Goal: Information Seeking & Learning: Learn about a topic

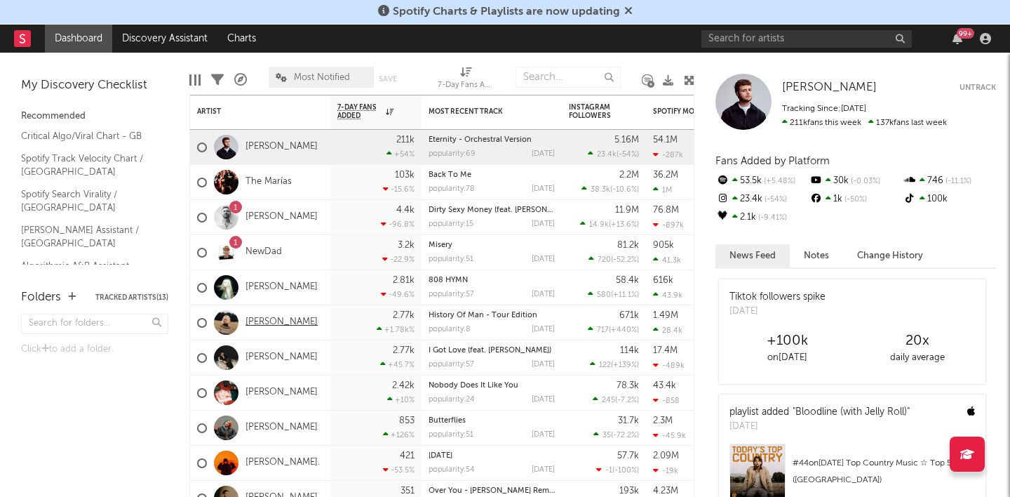
click at [272, 321] on link "[PERSON_NAME]" at bounding box center [281, 322] width 72 height 12
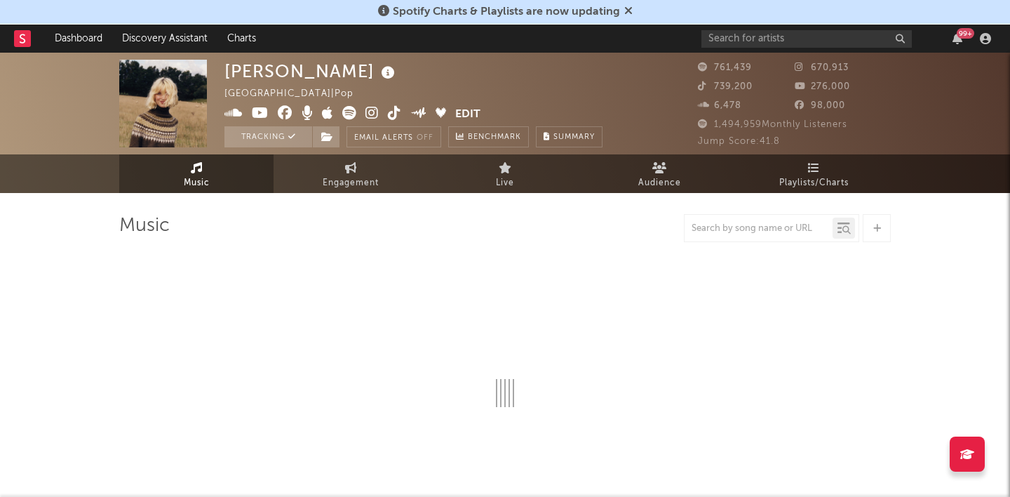
select select "6m"
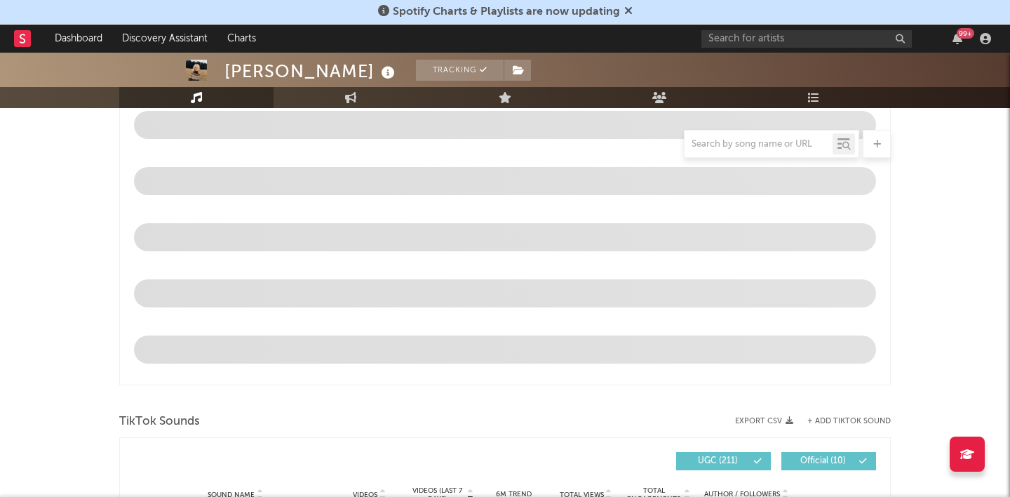
scroll to position [635, 0]
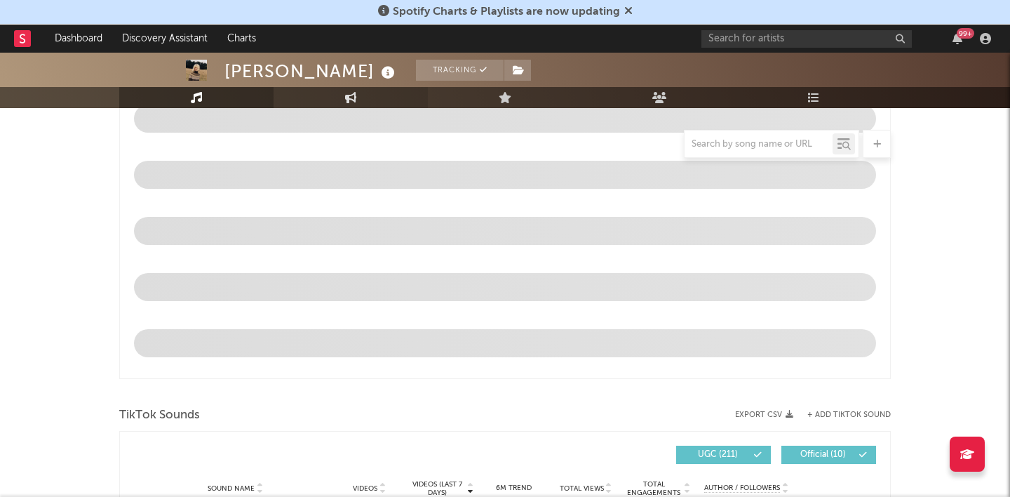
click at [332, 92] on link "Engagement" at bounding box center [351, 97] width 154 height 21
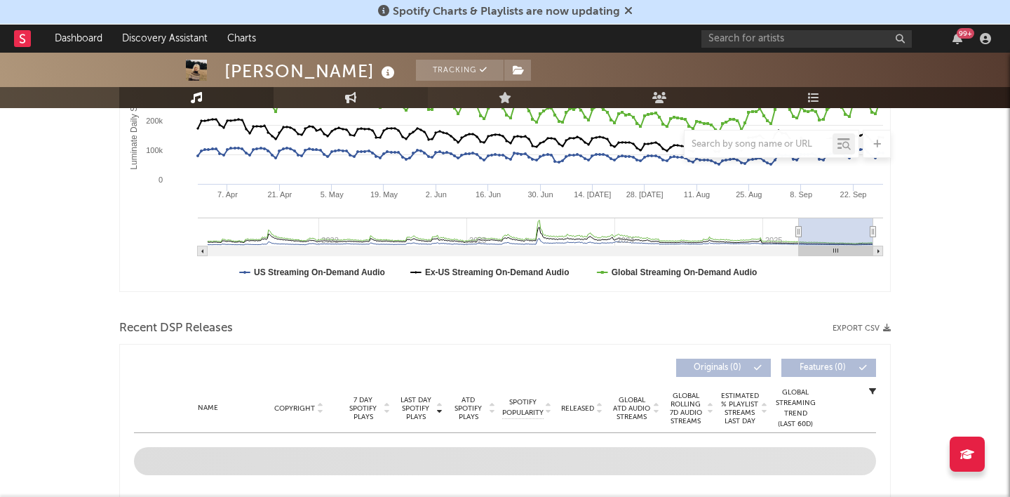
select select "1w"
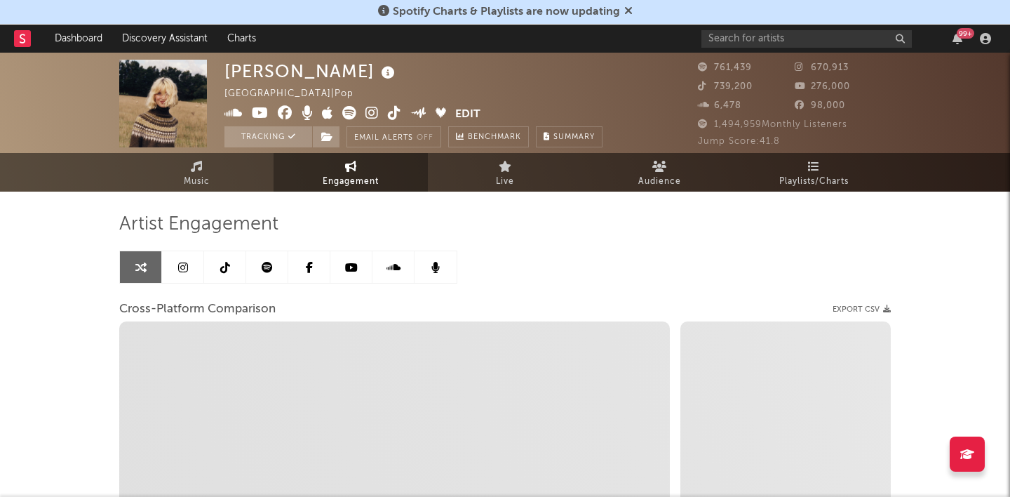
scroll to position [0, 0]
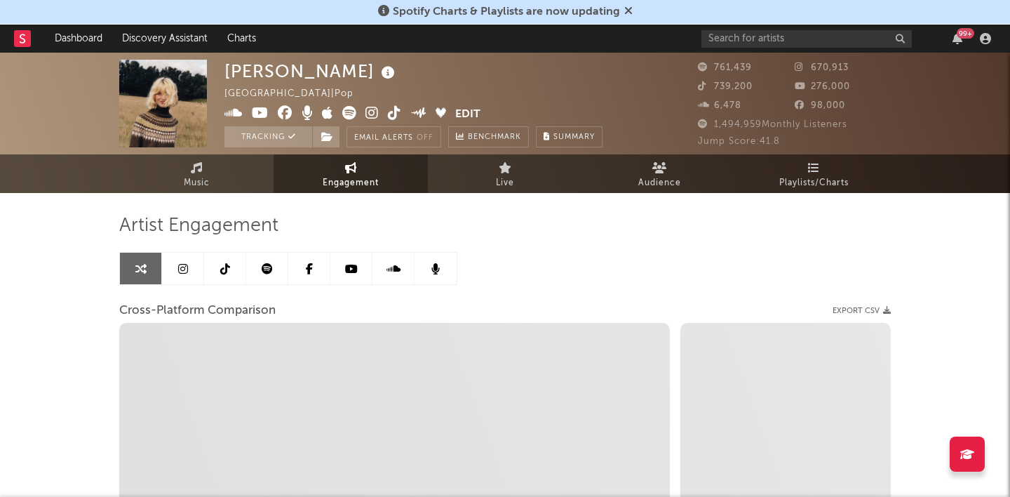
click at [193, 271] on link at bounding box center [183, 268] width 42 height 32
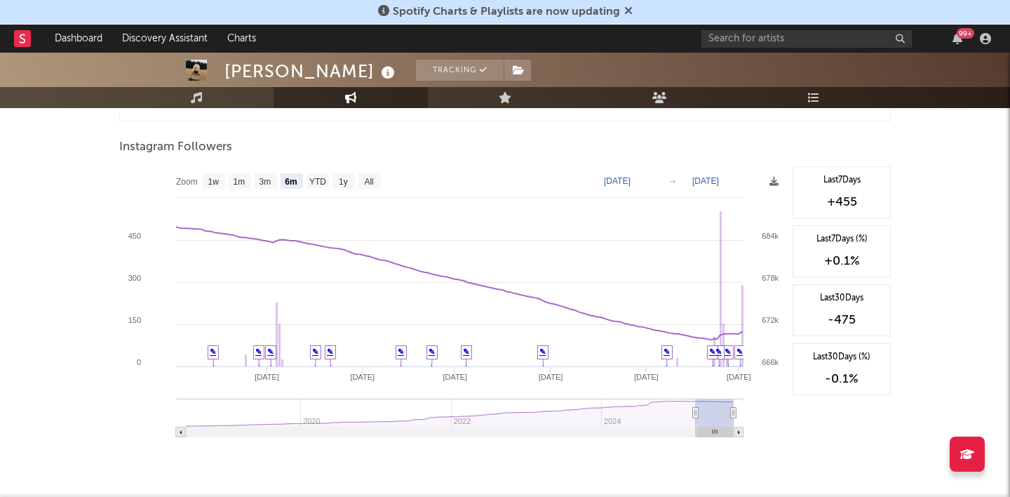
scroll to position [1549, 0]
click at [208, 175] on g "1w" at bounding box center [214, 180] width 22 height 15
select select "1w"
type input "2025-09-26"
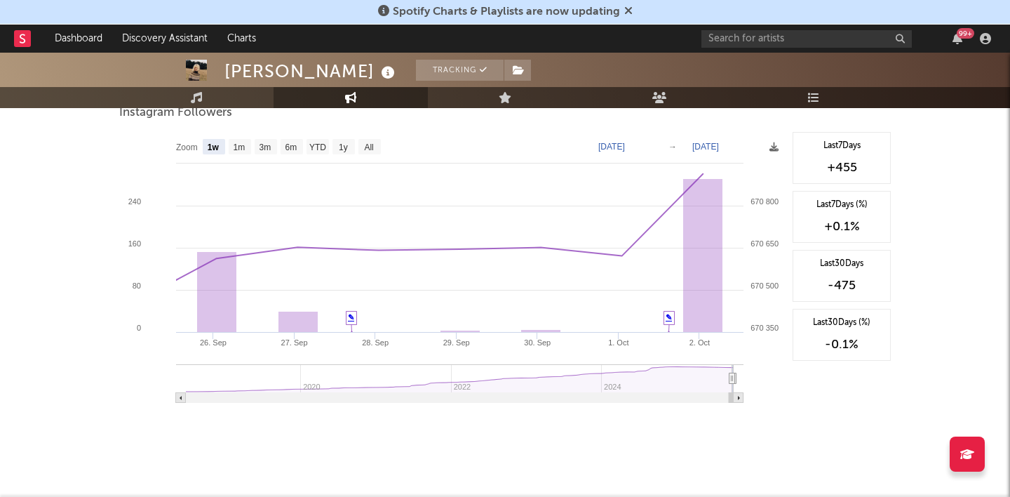
scroll to position [2178, 0]
click at [236, 142] on text "1m" at bounding box center [240, 146] width 12 height 10
select select "1m"
type input "2025-09-02"
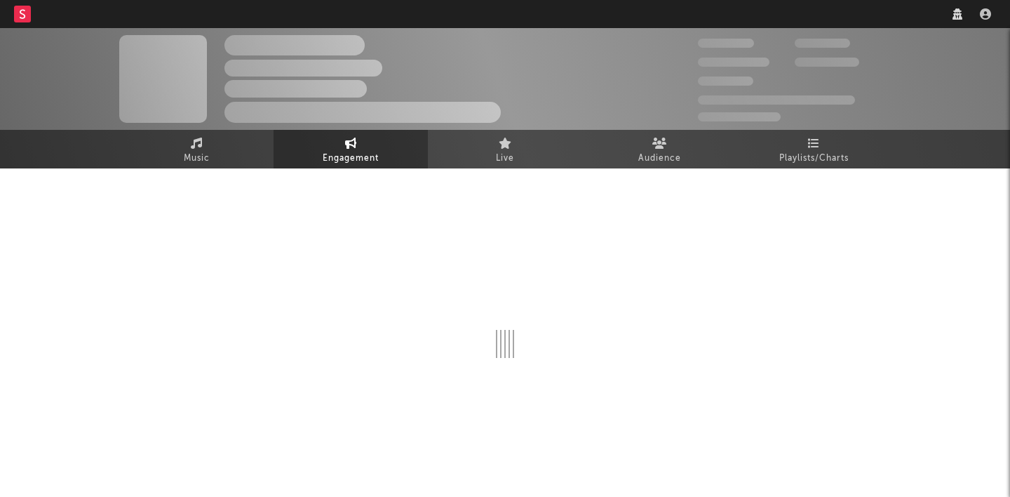
select select "6m"
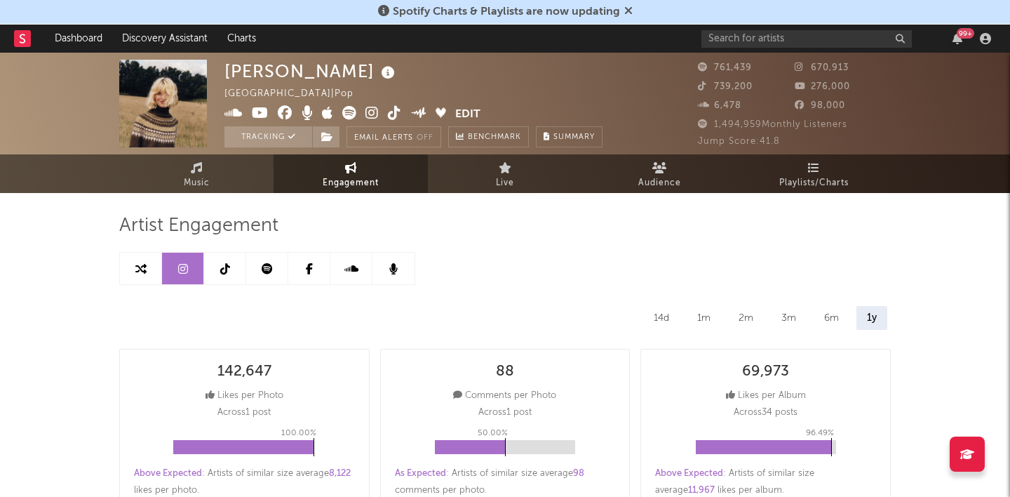
click at [231, 270] on link at bounding box center [225, 268] width 42 height 32
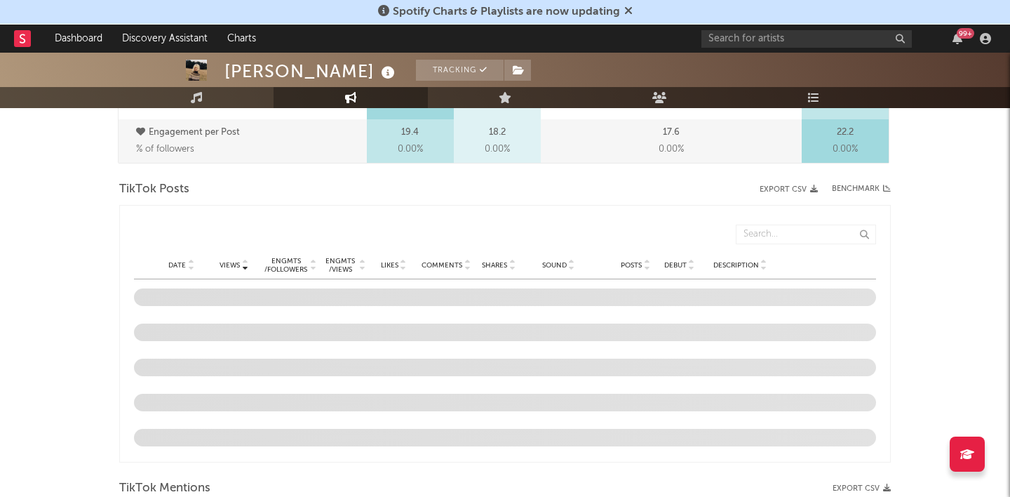
select select "6m"
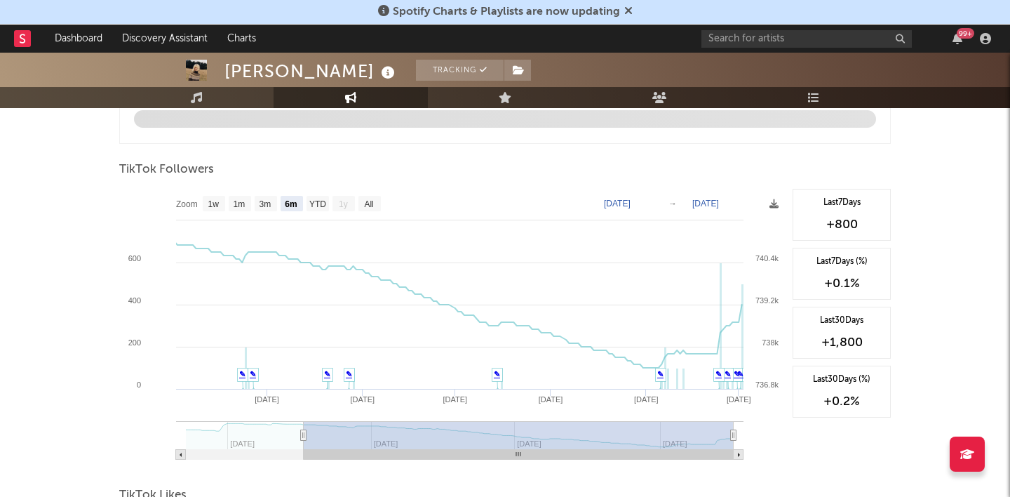
scroll to position [1310, 0]
